Goal: Feedback & Contribution: Submit feedback/report problem

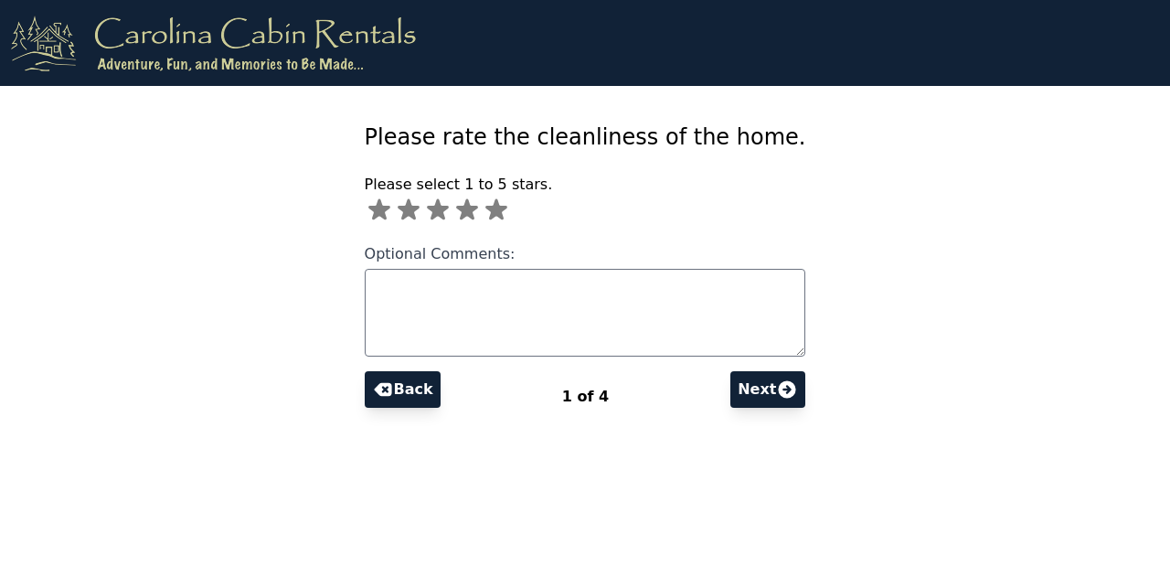
click at [507, 211] on icon at bounding box center [496, 209] width 22 height 21
click at [749, 382] on button "Next" at bounding box center [767, 389] width 75 height 37
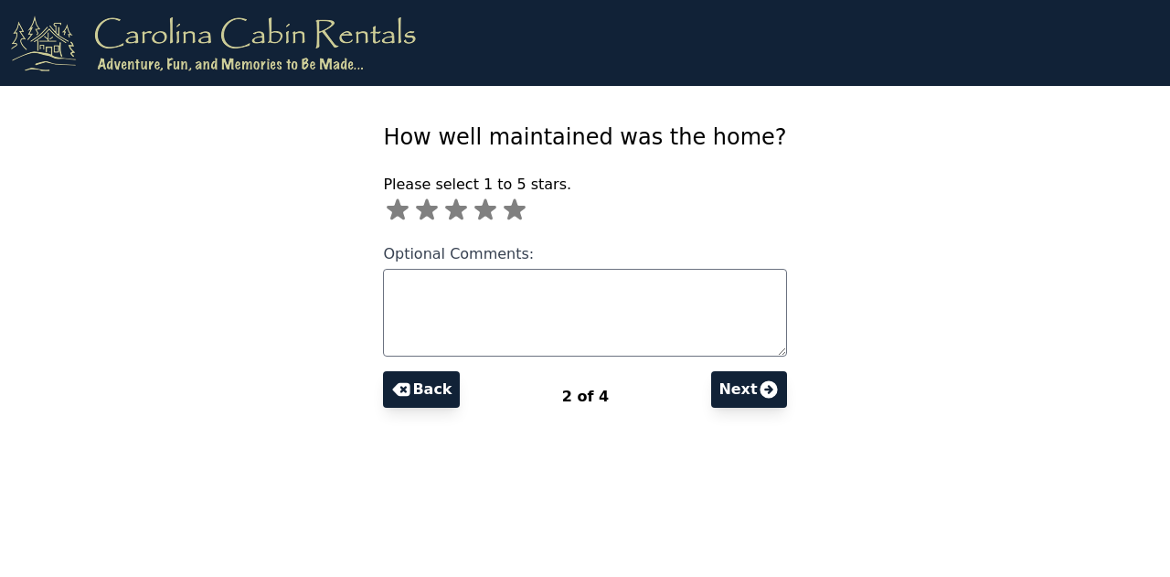
click at [525, 210] on icon at bounding box center [515, 209] width 22 height 21
click at [721, 388] on button "Next" at bounding box center [748, 389] width 75 height 37
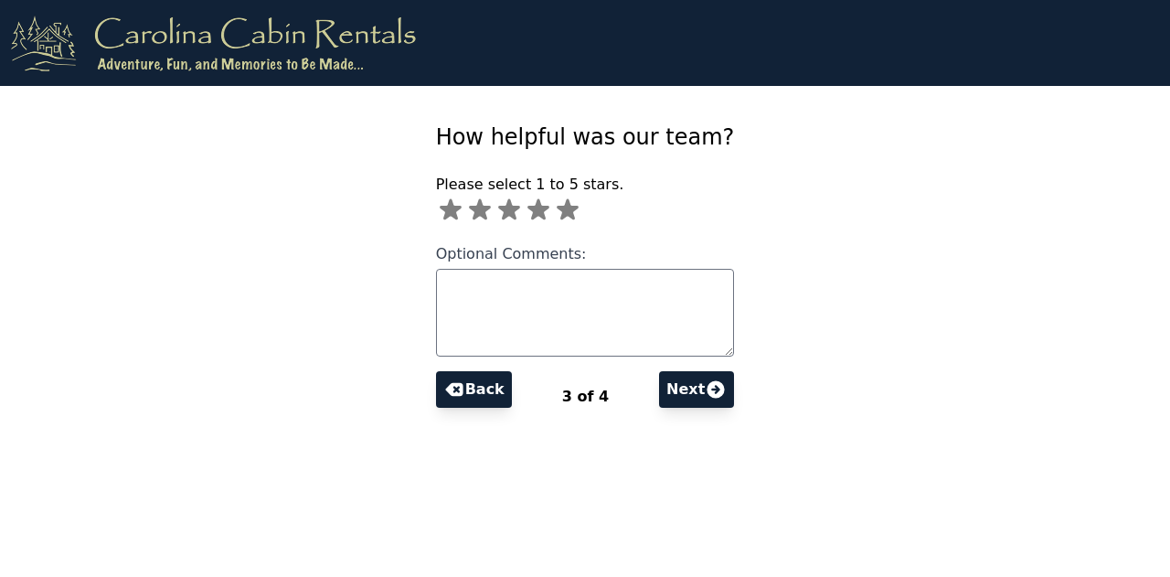
click at [579, 207] on icon at bounding box center [568, 209] width 22 height 21
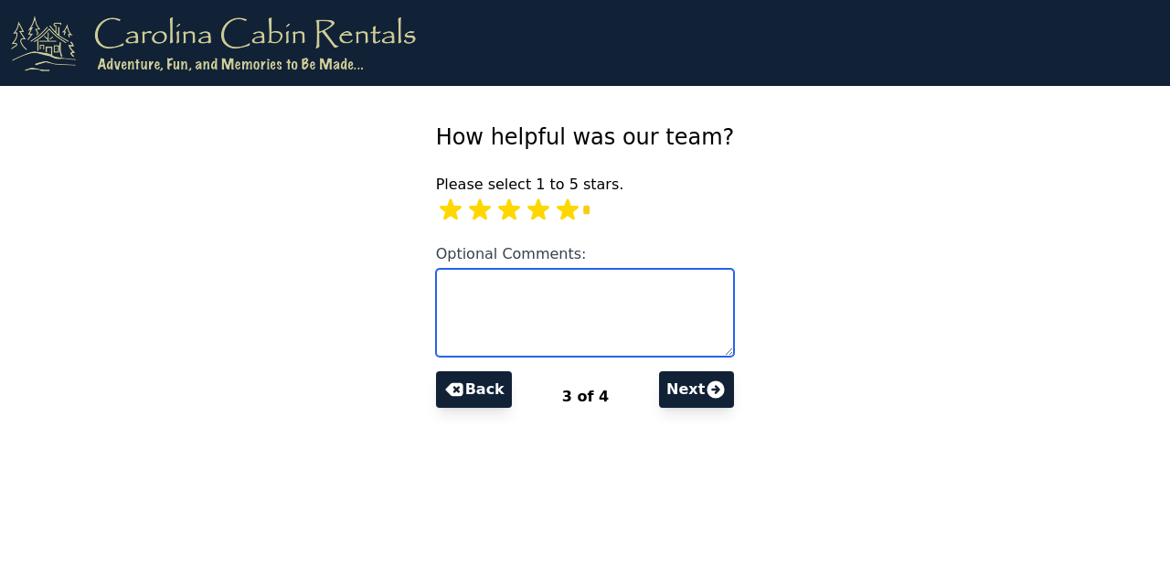
click at [587, 314] on textarea "Optional Comments:" at bounding box center [585, 313] width 299 height 88
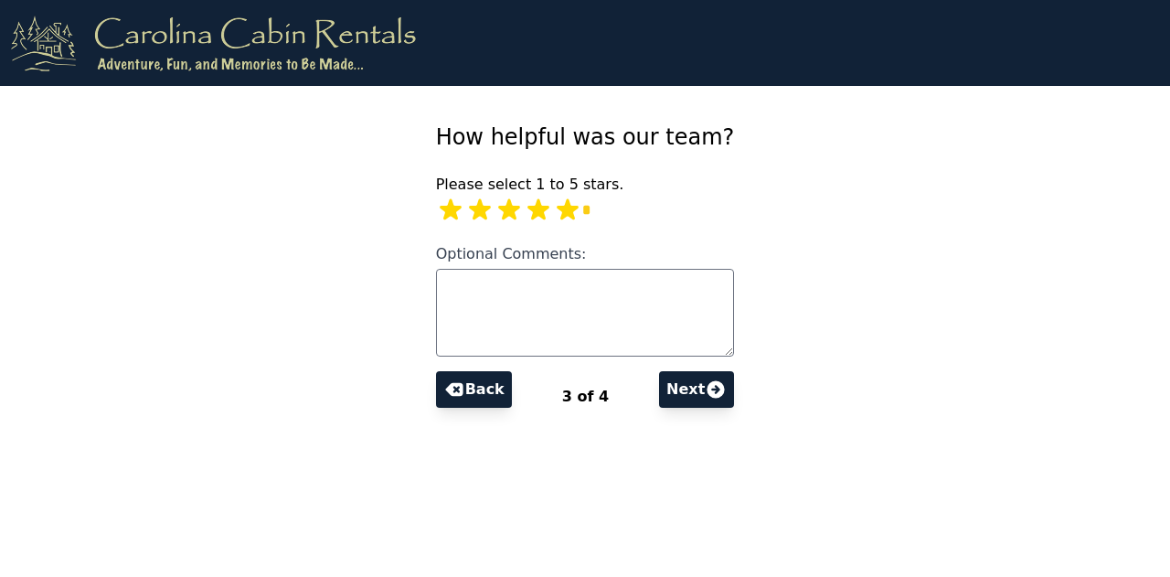
click at [707, 394] on icon at bounding box center [715, 388] width 17 height 17
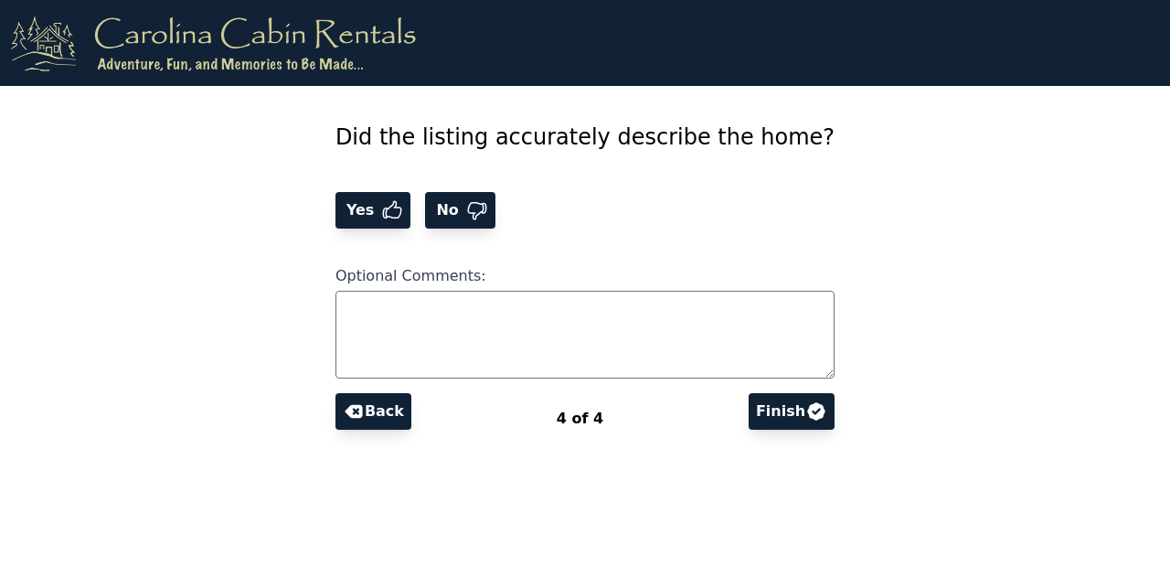
click at [382, 211] on span "Yes" at bounding box center [362, 210] width 39 height 22
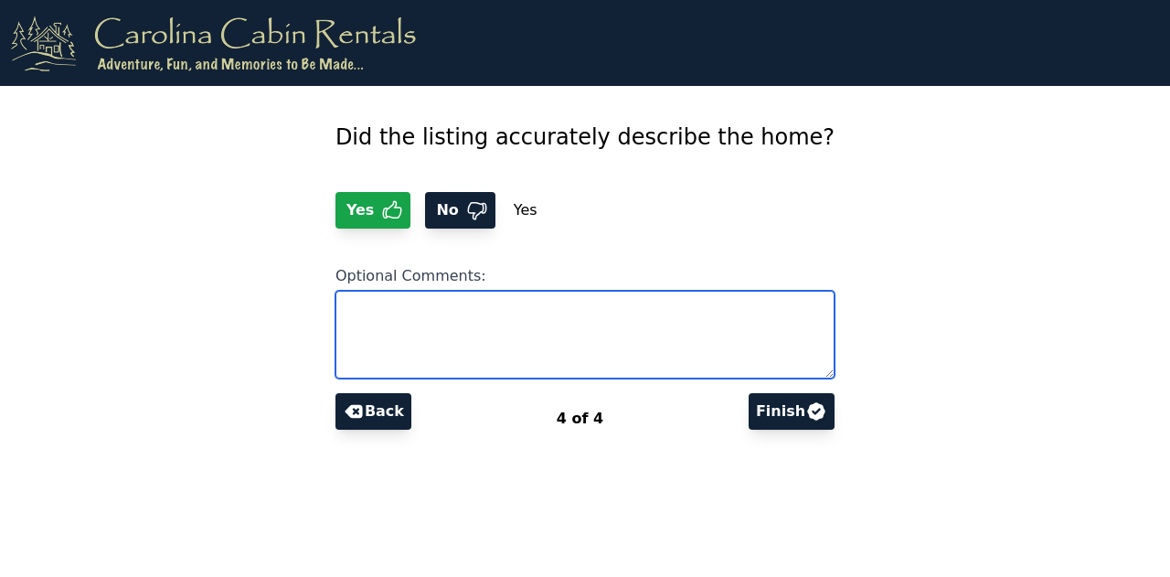
click at [591, 334] on textarea "Optional Comments:" at bounding box center [584, 335] width 499 height 88
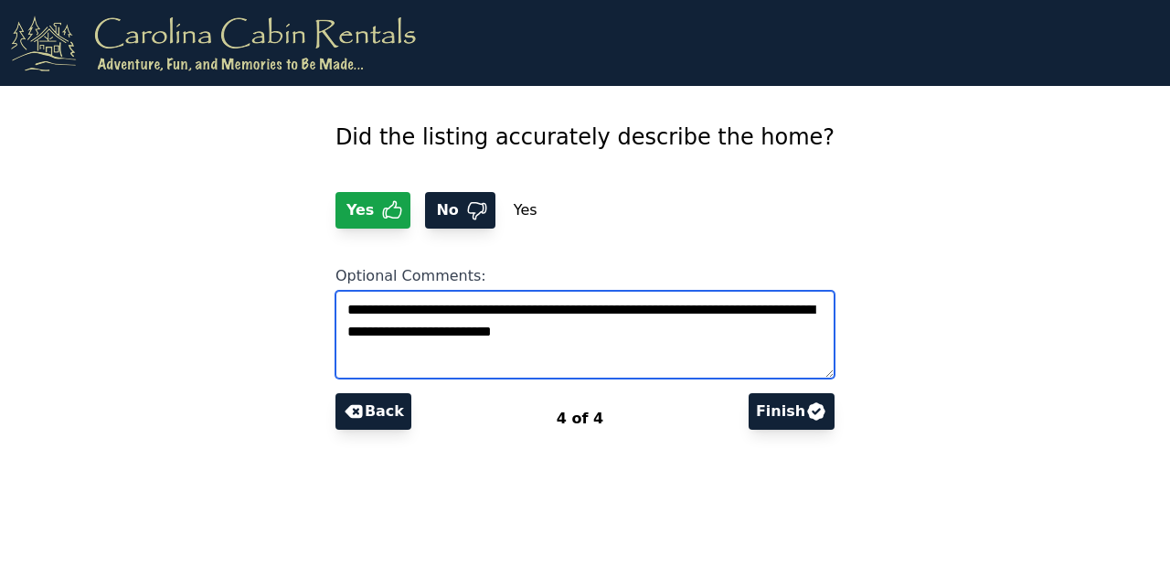
type textarea "**********"
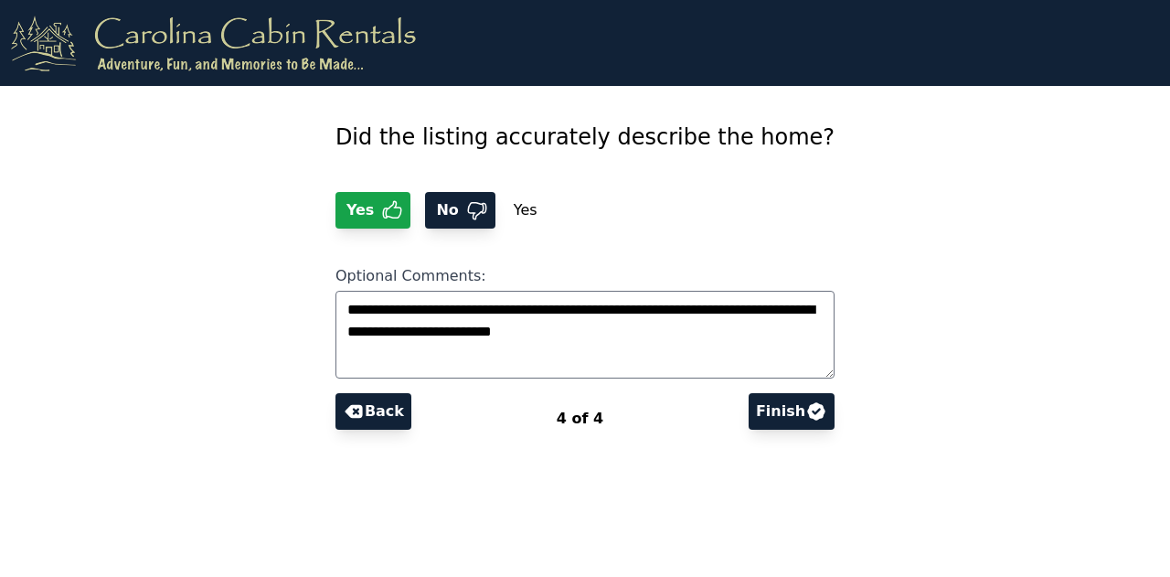
click at [759, 413] on button "Finish" at bounding box center [791, 411] width 86 height 37
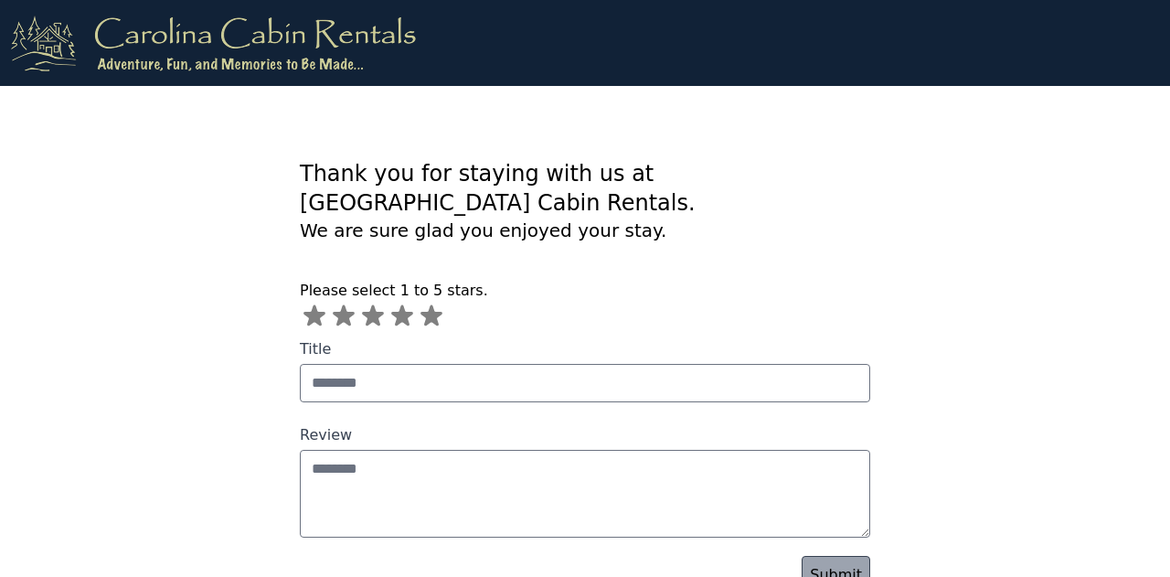
click at [430, 305] on icon at bounding box center [431, 315] width 22 height 21
click at [836, 556] on link "Submit" at bounding box center [835, 575] width 69 height 38
